Goal: Transaction & Acquisition: Purchase product/service

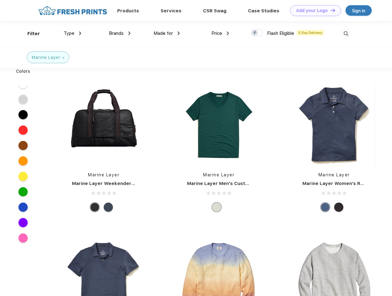
click at [314, 10] on link "Add your Logo Design Tool" at bounding box center [315, 10] width 51 height 11
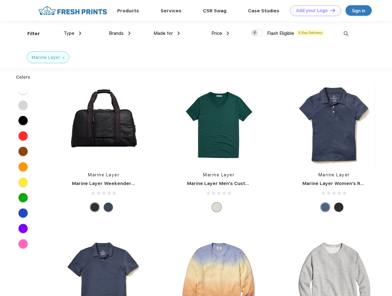
click at [0, 0] on div "Design Tool" at bounding box center [0, 0] width 0 height 0
click at [331, 10] on link "Add your Logo Design Tool" at bounding box center [315, 10] width 51 height 11
click at [30, 34] on div "Filter" at bounding box center [33, 33] width 13 height 7
click at [73, 33] on span "Type" at bounding box center [69, 33] width 11 height 6
click at [120, 33] on span "Brands" at bounding box center [116, 33] width 15 height 6
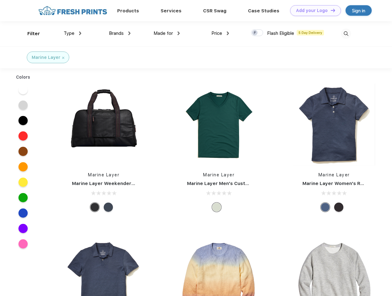
click at [167, 33] on span "Made for" at bounding box center [163, 33] width 19 height 6
click at [221, 33] on span "Price" at bounding box center [217, 33] width 11 height 6
click at [258, 33] on div at bounding box center [257, 32] width 12 height 7
click at [255, 33] on input "checkbox" at bounding box center [253, 31] width 4 height 4
click at [346, 34] on img at bounding box center [346, 34] width 10 height 10
